Goal: Find specific page/section: Find specific page/section

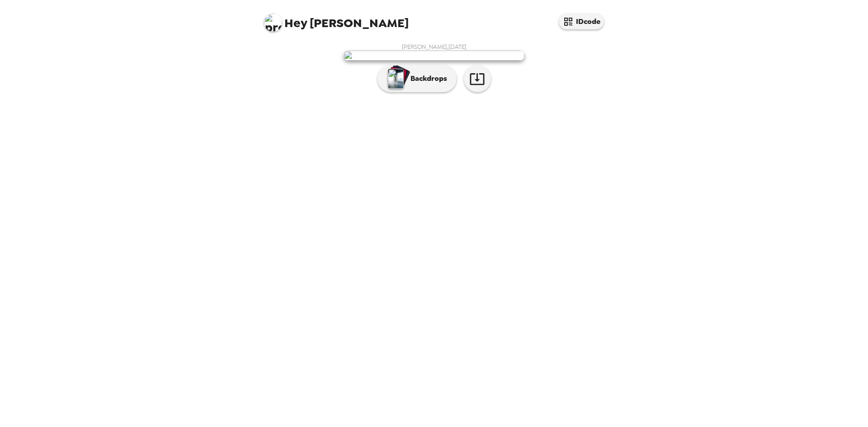
click at [335, 27] on span "Hey [PERSON_NAME]" at bounding box center [336, 19] width 145 height 20
click at [448, 61] on img at bounding box center [434, 56] width 181 height 10
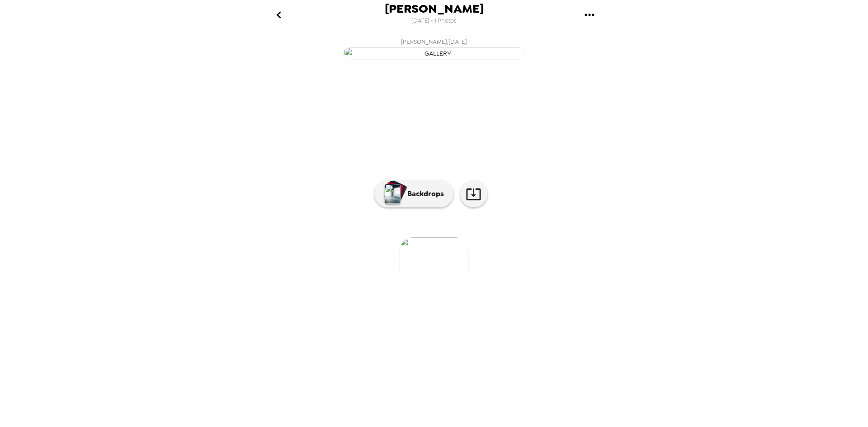
click at [276, 14] on icon "go back" at bounding box center [279, 15] width 14 height 14
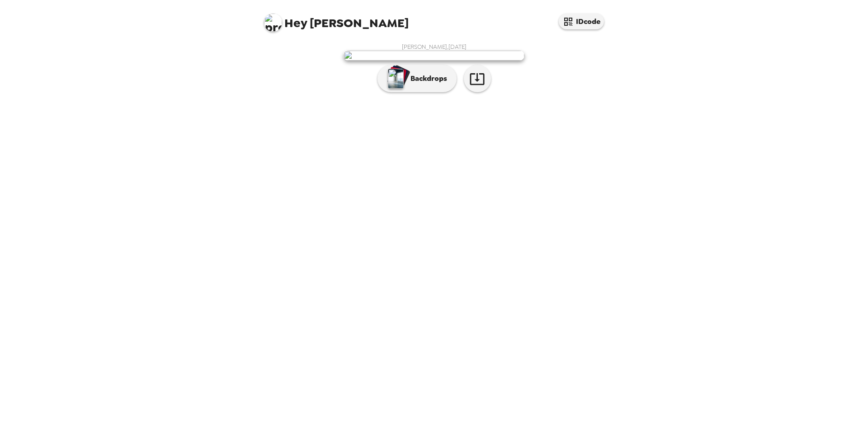
click at [313, 24] on span "Hey [PERSON_NAME]" at bounding box center [336, 19] width 145 height 20
click at [649, 34] on div "Hey [PERSON_NAME] IDcode [PERSON_NAME] , [DATE] Backdrops" at bounding box center [434, 213] width 868 height 427
drag, startPoint x: 434, startPoint y: 113, endPoint x: 441, endPoint y: 115, distance: 6.6
click at [435, 61] on img at bounding box center [434, 56] width 181 height 10
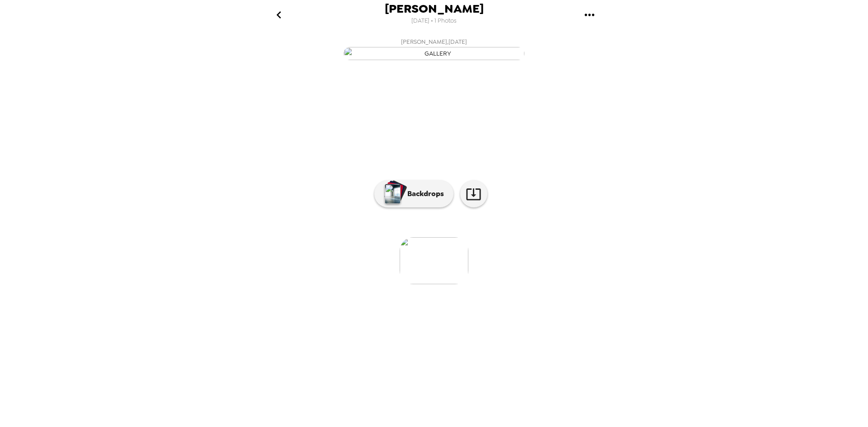
click at [385, 60] on img "button" at bounding box center [434, 53] width 181 height 13
click at [284, 14] on icon "go back" at bounding box center [279, 15] width 14 height 14
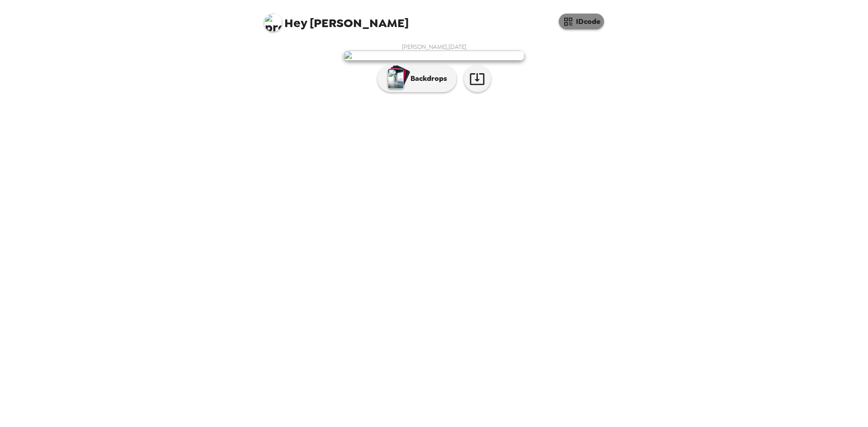
click at [586, 25] on button "IDcode" at bounding box center [581, 22] width 45 height 16
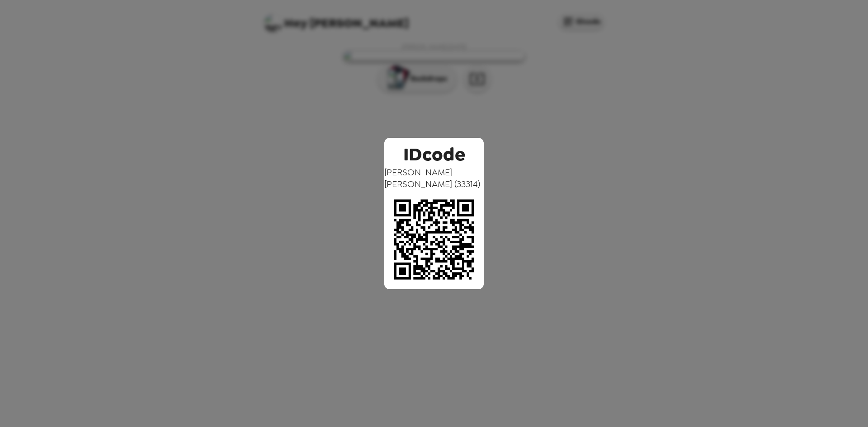
click at [587, 151] on div "IDcode [PERSON_NAME] ( 33314 )" at bounding box center [434, 213] width 868 height 427
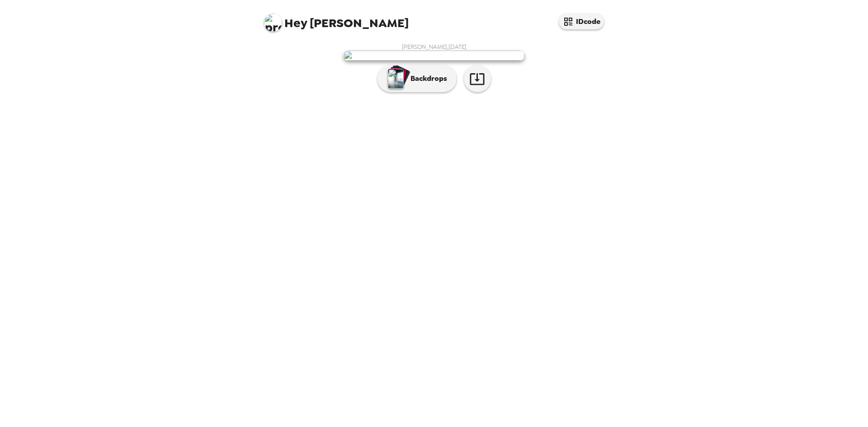
click at [285, 21] on span "Hey" at bounding box center [296, 23] width 23 height 16
